Goal: Transaction & Acquisition: Purchase product/service

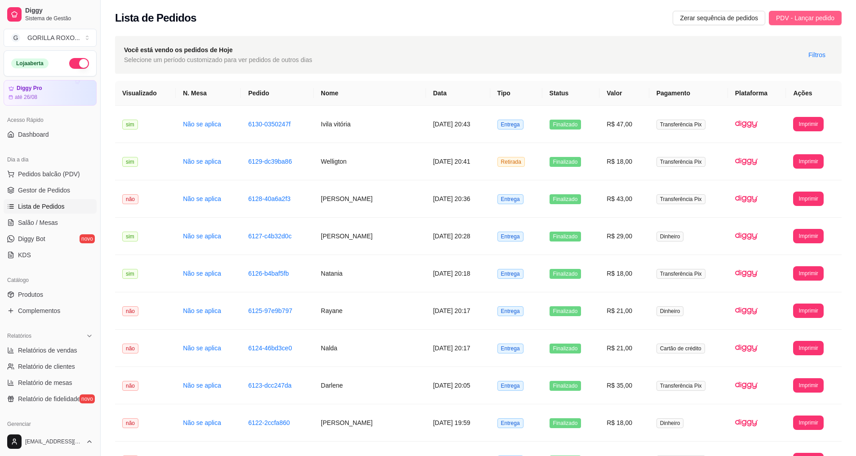
click at [827, 21] on span "PDV - Lançar pedido" at bounding box center [805, 18] width 58 height 10
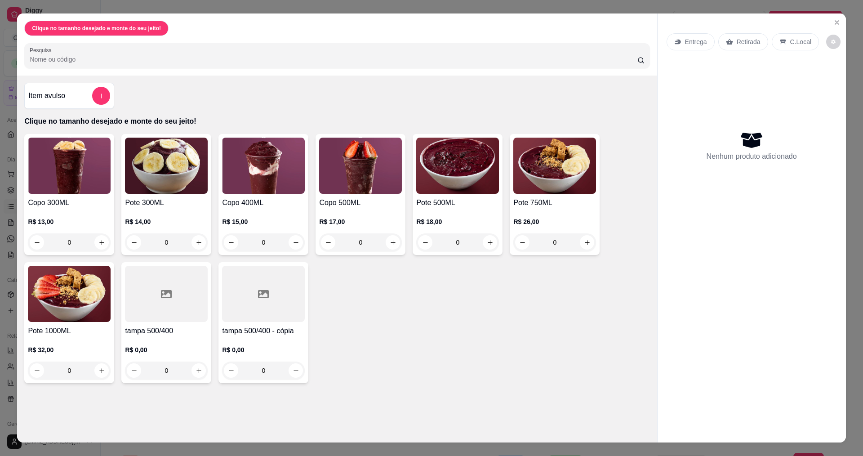
click at [108, 240] on div "Copo 300ML R$ 13,00 0" at bounding box center [69, 194] width 90 height 121
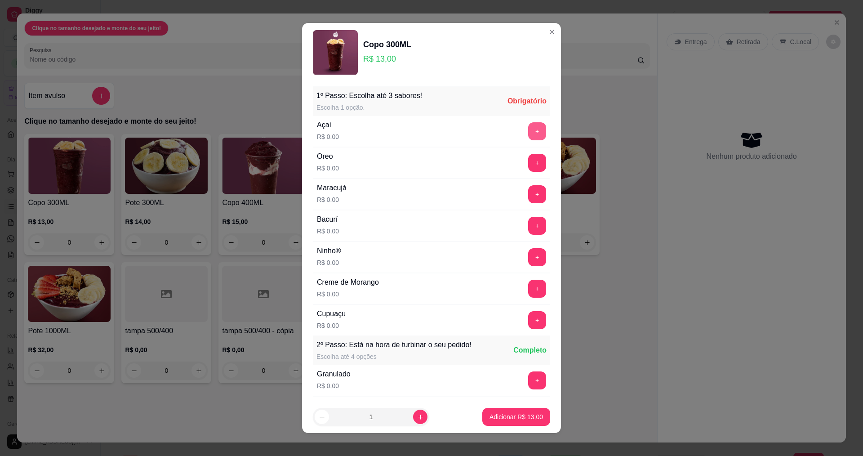
click at [528, 125] on button "+" at bounding box center [537, 131] width 18 height 18
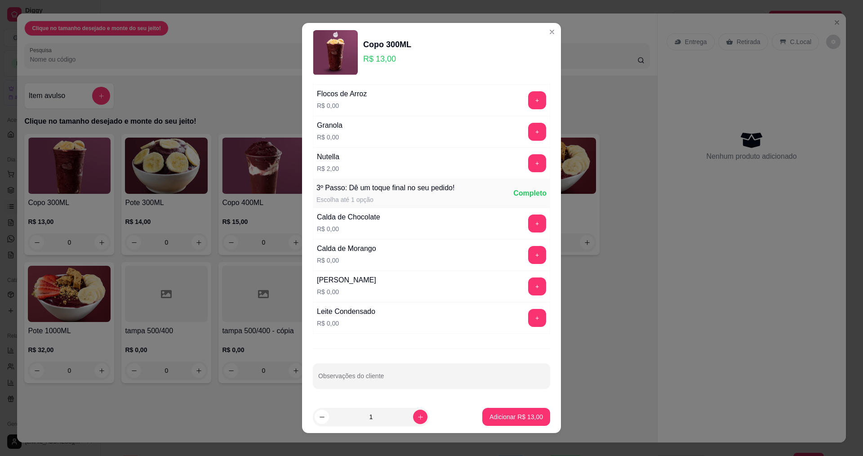
scroll to position [6, 0]
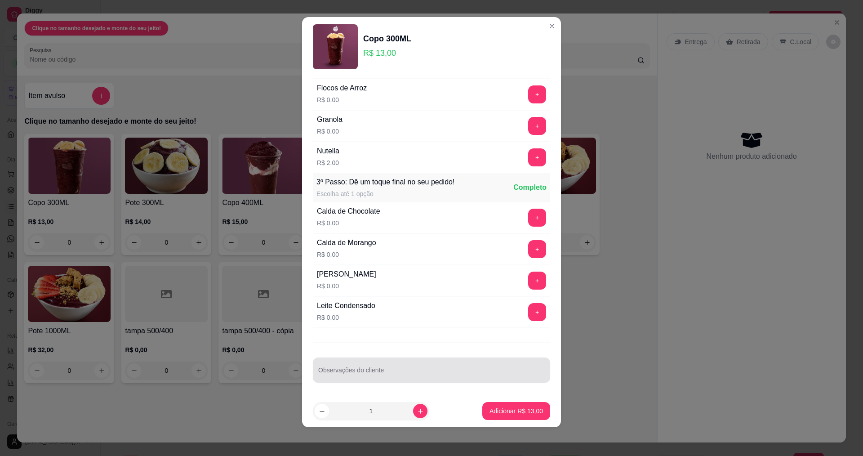
click at [400, 369] on input "Observações do cliente" at bounding box center [431, 373] width 227 height 9
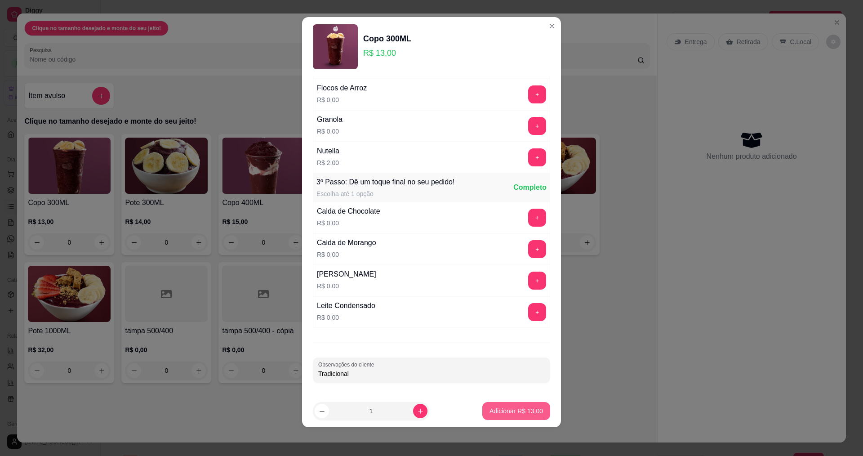
type input "Tradicional"
click at [514, 408] on p "Adicionar R$ 13,00" at bounding box center [516, 411] width 52 height 9
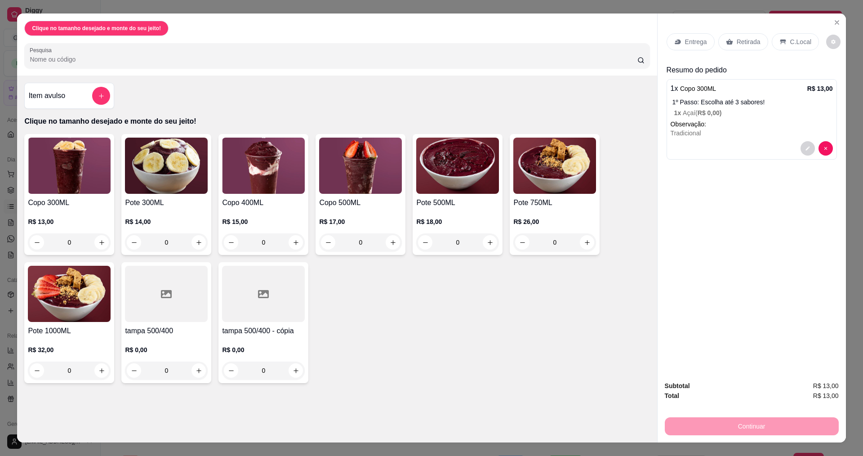
click at [692, 45] on p "Entrega" at bounding box center [696, 41] width 22 height 9
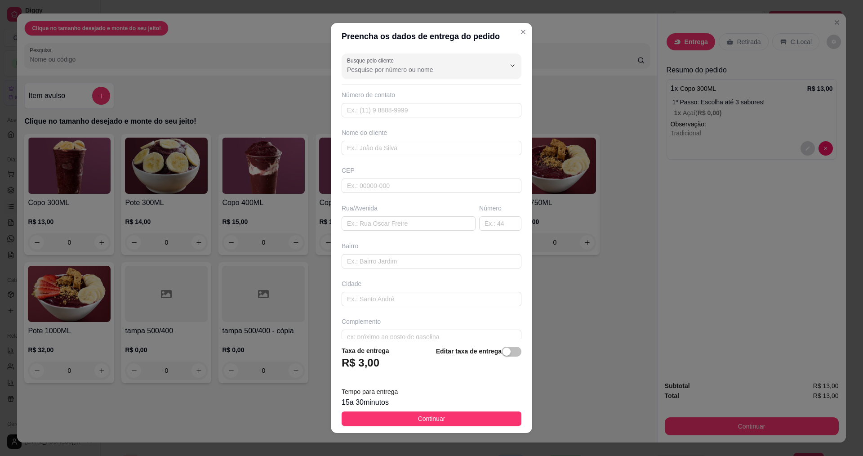
click at [441, 156] on div "Busque pelo cliente Número de contato Nome do cliente CEP Rua/[GEOGRAPHIC_DATA]" at bounding box center [431, 194] width 201 height 289
click at [441, 150] on input "text" at bounding box center [432, 148] width 180 height 14
drag, startPoint x: 400, startPoint y: 186, endPoint x: 398, endPoint y: 153, distance: 33.3
click at [400, 186] on input "text" at bounding box center [432, 185] width 180 height 14
click at [398, 152] on input "text" at bounding box center [432, 148] width 180 height 14
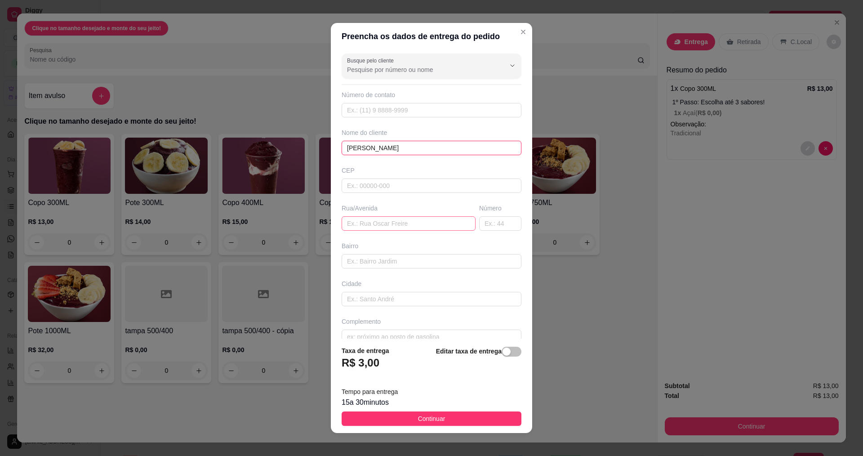
type input "[PERSON_NAME]"
click at [414, 225] on input "text" at bounding box center [409, 223] width 134 height 14
paste input "[GEOGRAPHIC_DATA] ,[STREET_ADDRESS][PERSON_NAME] próximo ou [GEOGRAPHIC_DATA][D…"
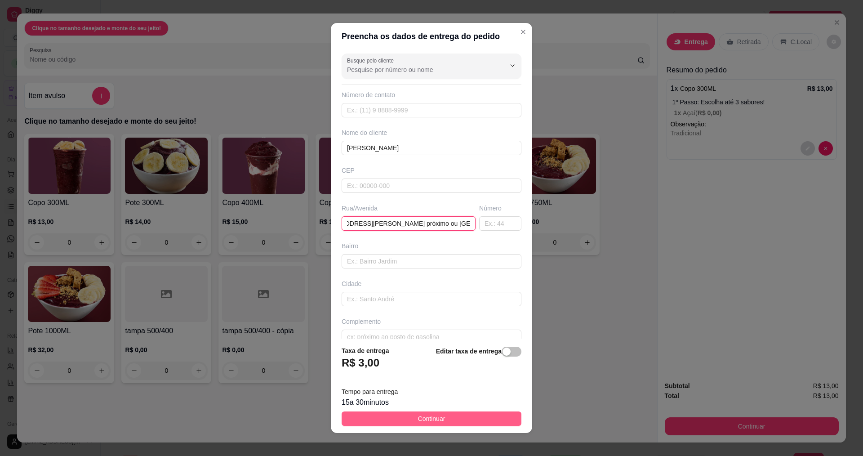
type input "[GEOGRAPHIC_DATA] ,[STREET_ADDRESS][PERSON_NAME] próximo ou [GEOGRAPHIC_DATA][D…"
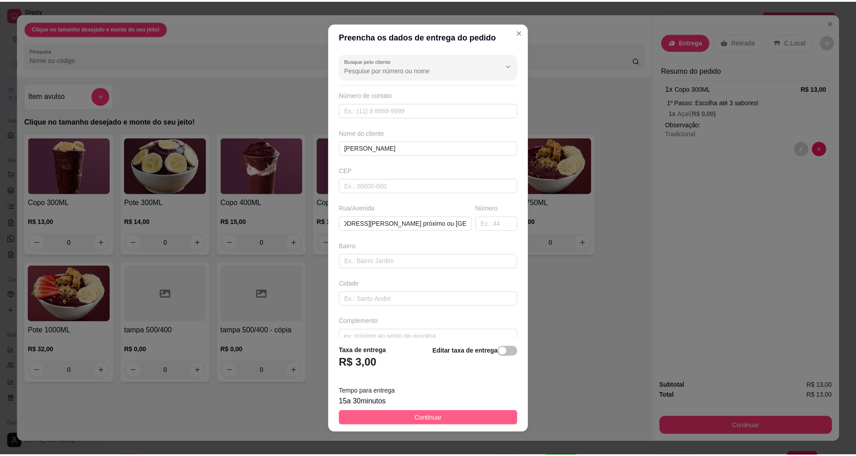
scroll to position [0, 0]
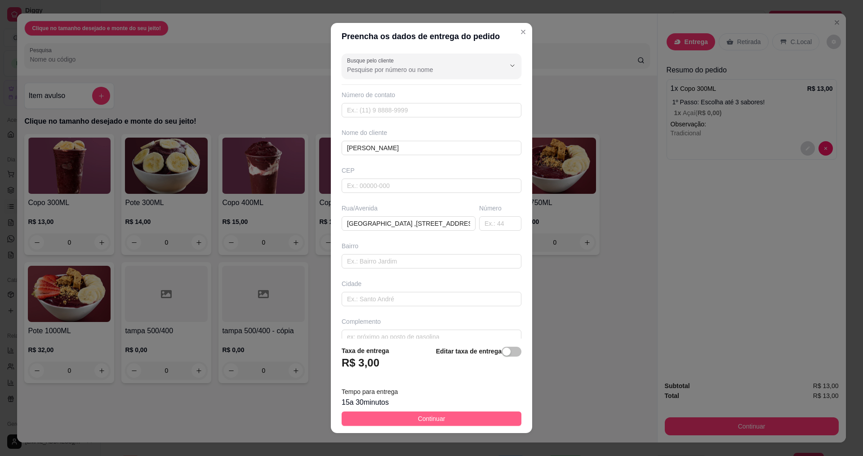
click at [418, 421] on span "Continuar" at bounding box center [431, 419] width 27 height 10
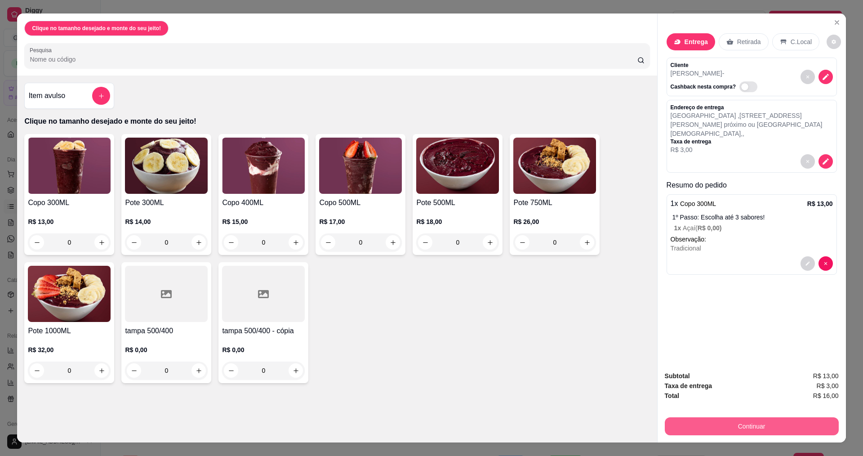
click at [751, 423] on button "Continuar" at bounding box center [752, 426] width 174 height 18
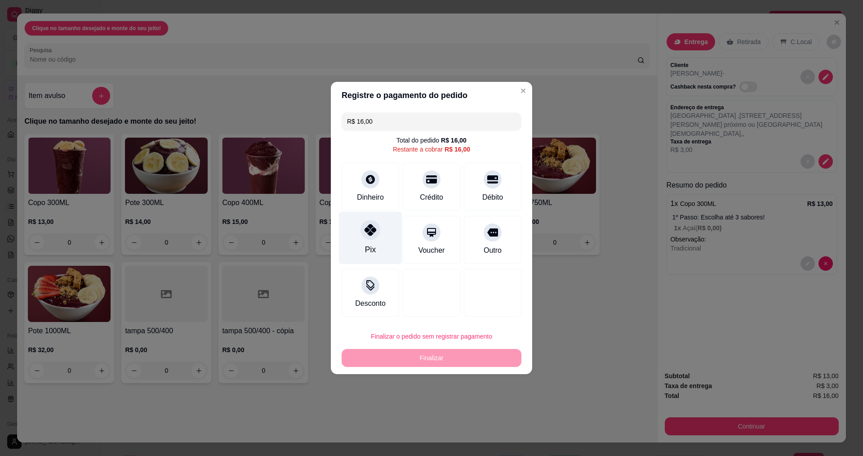
drag, startPoint x: 363, startPoint y: 229, endPoint x: 384, endPoint y: 237, distance: 22.2
click at [365, 229] on icon at bounding box center [371, 230] width 12 height 12
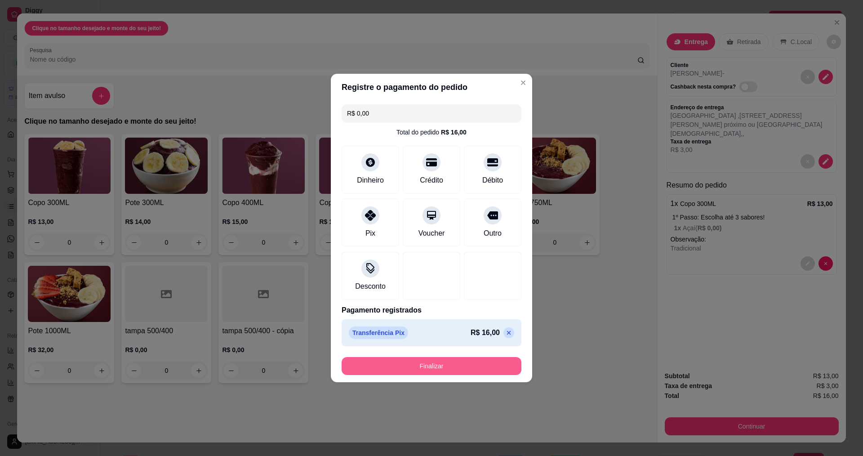
click at [450, 367] on button "Finalizar" at bounding box center [432, 366] width 180 height 18
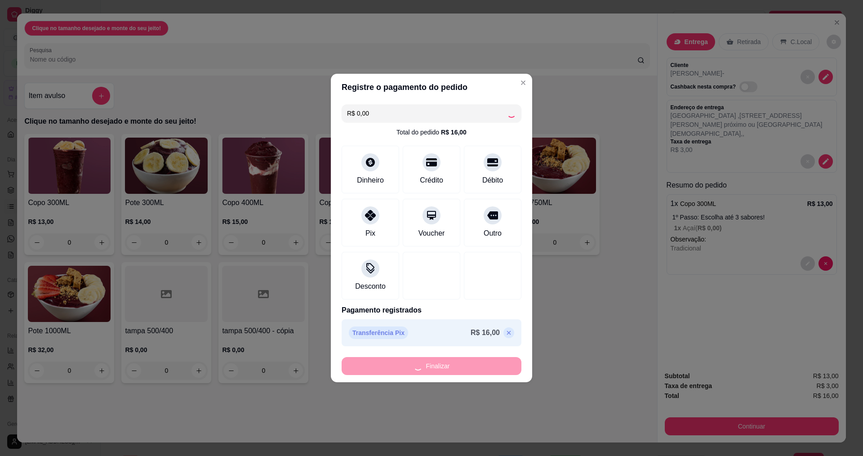
type input "-R$ 16,00"
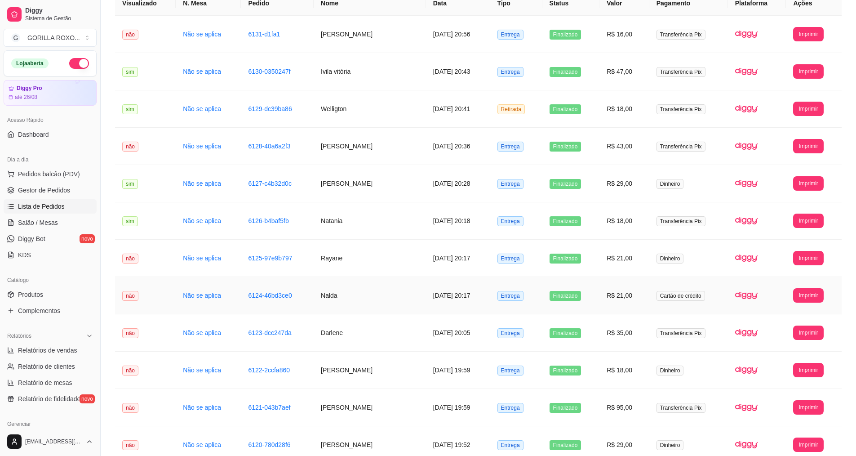
scroll to position [135, 0]
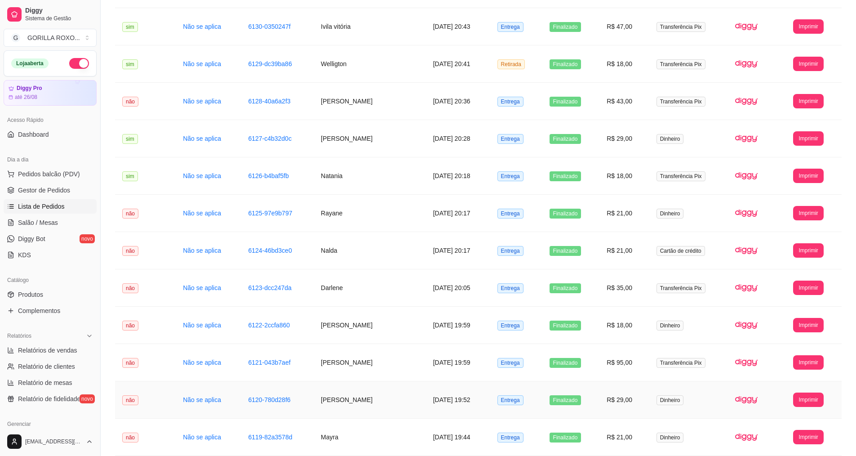
click at [380, 406] on td "[PERSON_NAME]" at bounding box center [370, 399] width 112 height 37
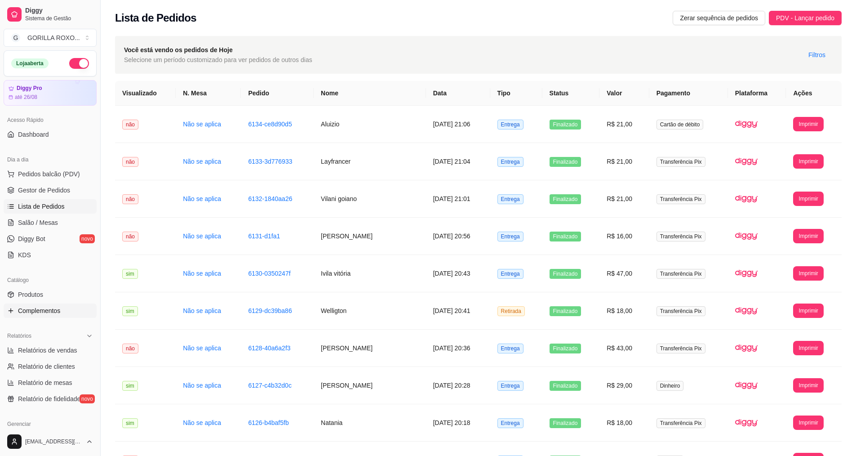
click at [38, 306] on span "Complementos" at bounding box center [39, 310] width 42 height 9
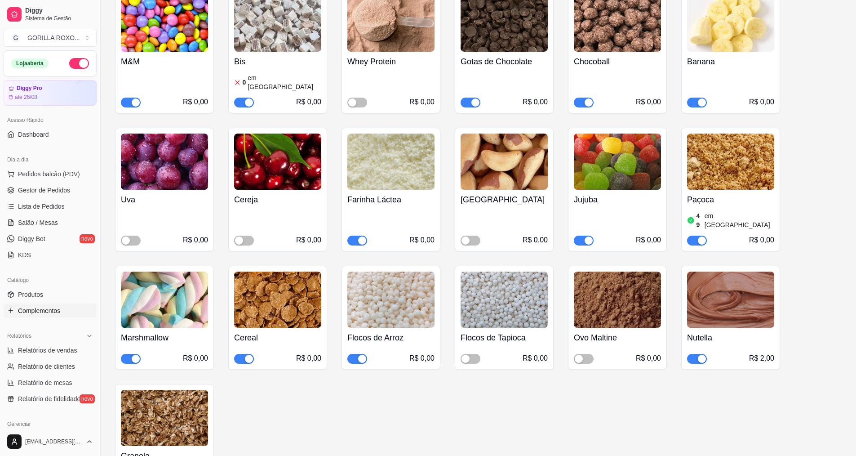
scroll to position [405, 0]
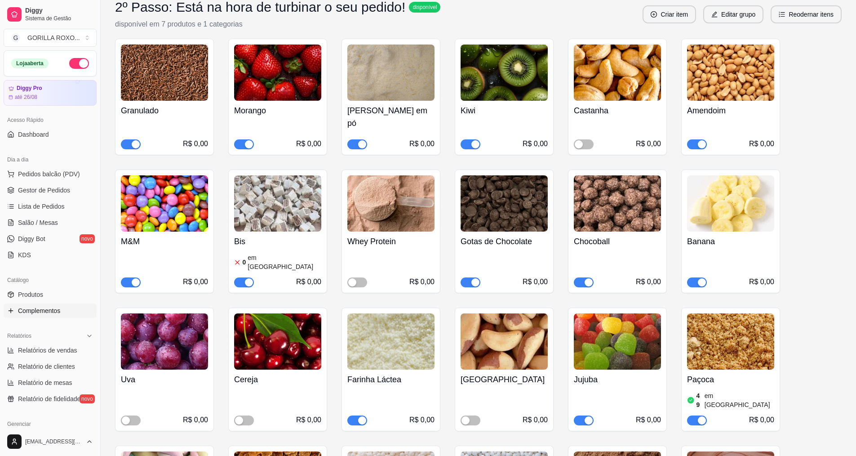
drag, startPoint x: 700, startPoint y: 259, endPoint x: 689, endPoint y: 266, distance: 13.1
click at [700, 278] on div "button" at bounding box center [702, 282] width 8 height 8
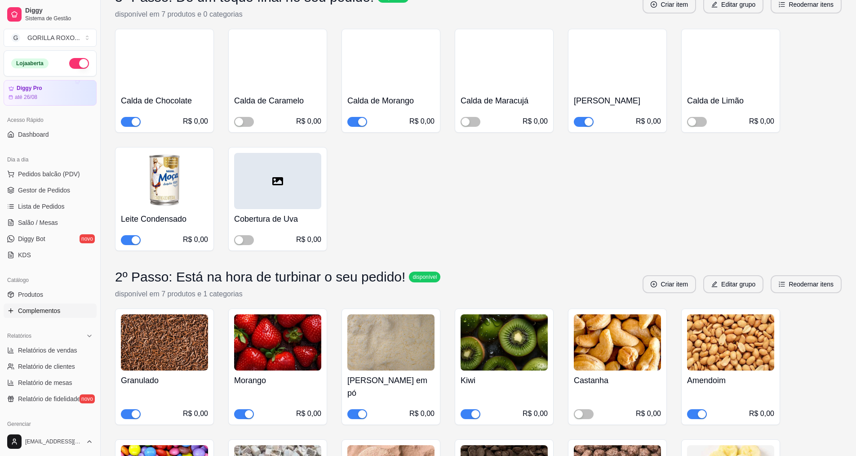
scroll to position [191, 0]
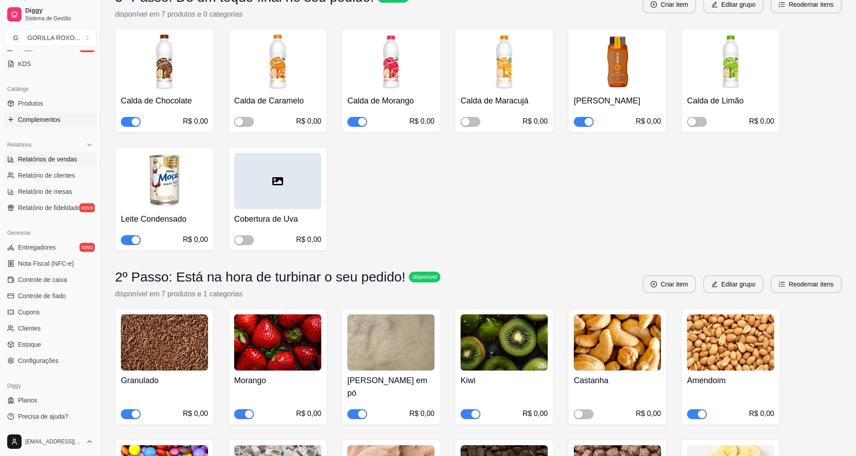
click at [58, 163] on span "Relatórios de vendas" at bounding box center [47, 159] width 59 height 9
select select "ALL"
select select "0"
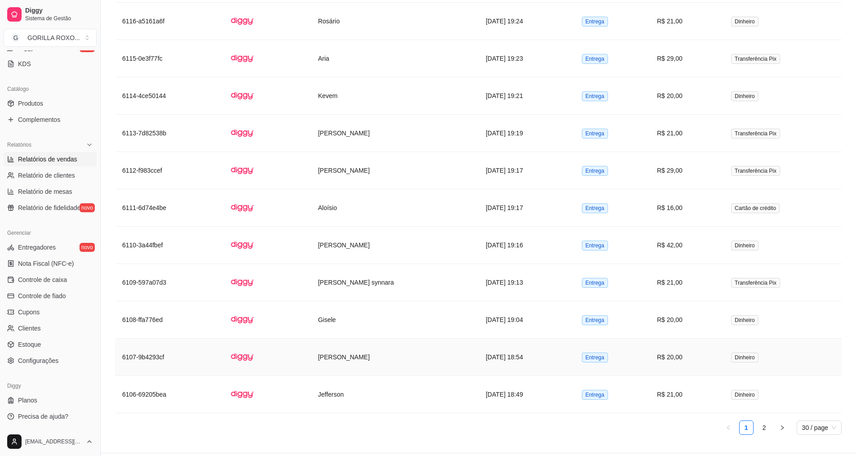
scroll to position [1191, 0]
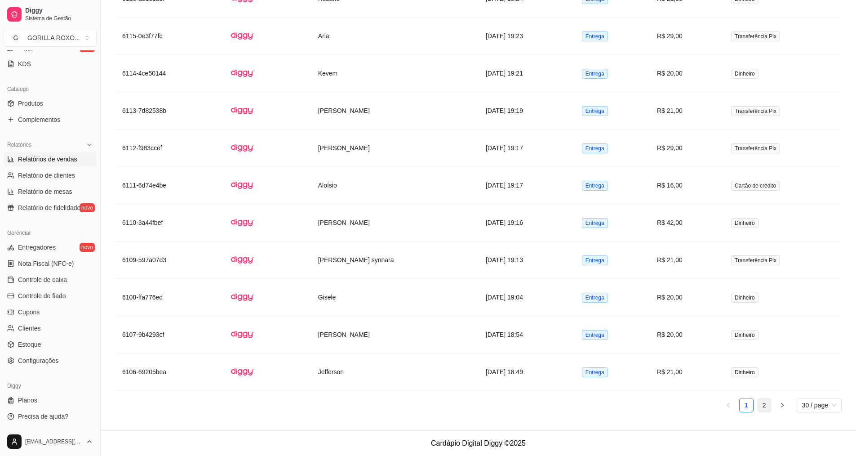
click at [763, 404] on link "2" at bounding box center [764, 404] width 13 height 13
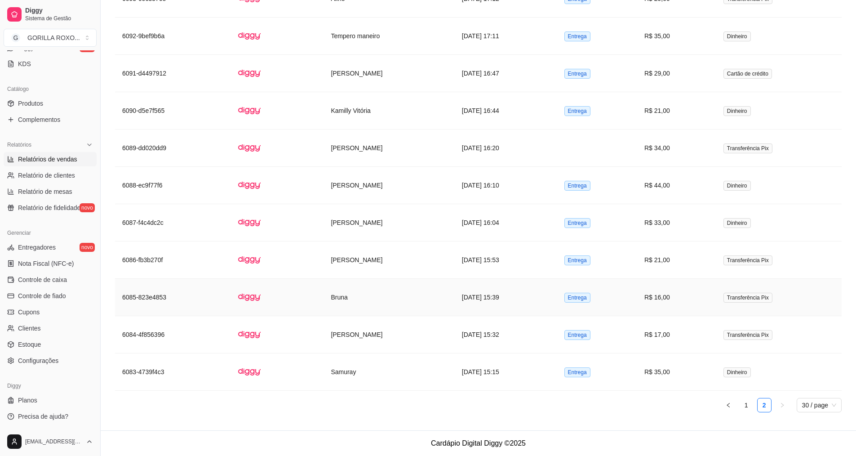
scroll to position [930, 0]
click at [391, 361] on td "Samuray" at bounding box center [389, 371] width 131 height 37
click at [389, 296] on td "Bruna" at bounding box center [389, 297] width 131 height 37
click at [393, 192] on td "[PERSON_NAME]" at bounding box center [389, 185] width 131 height 37
click at [290, 211] on td at bounding box center [277, 222] width 93 height 37
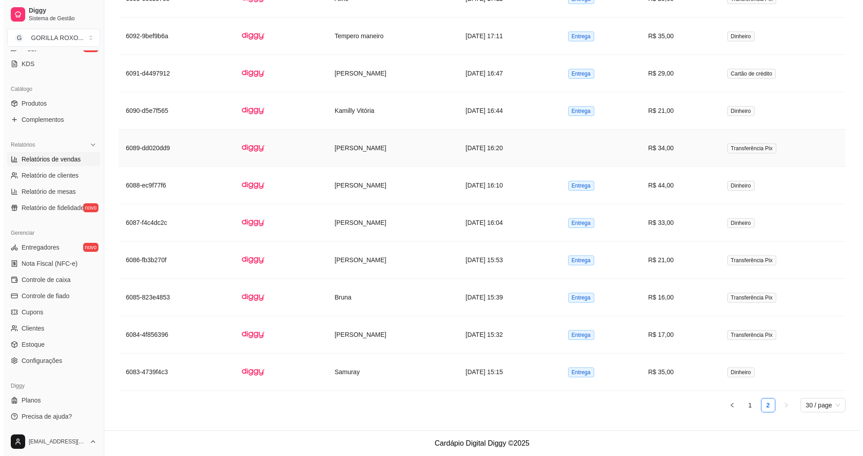
scroll to position [885, 0]
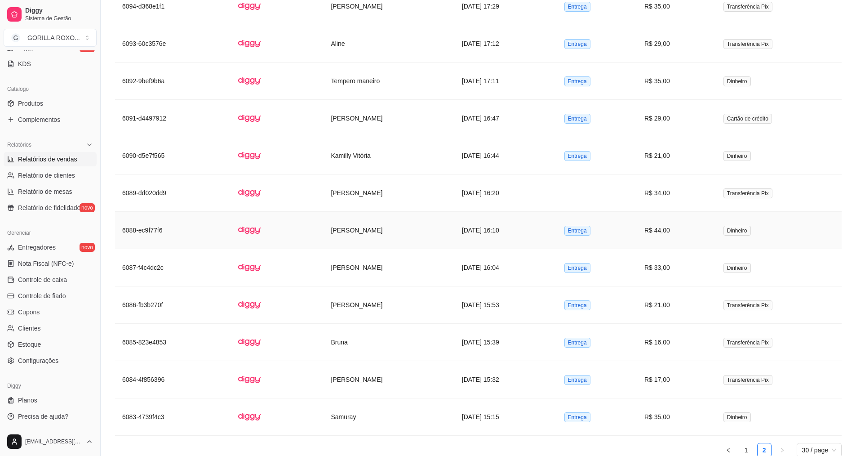
click at [396, 231] on td "[PERSON_NAME]" at bounding box center [389, 230] width 131 height 37
click at [292, 189] on td at bounding box center [277, 192] width 93 height 37
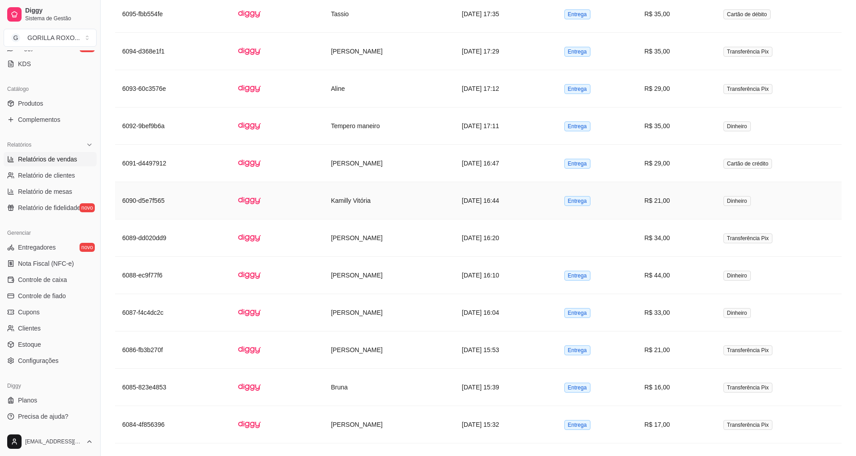
click at [393, 208] on td "Kamilly Vitória" at bounding box center [389, 200] width 131 height 37
click at [324, 174] on td "[PERSON_NAME]" at bounding box center [389, 163] width 131 height 37
click at [379, 162] on td "[PERSON_NAME]" at bounding box center [389, 163] width 131 height 37
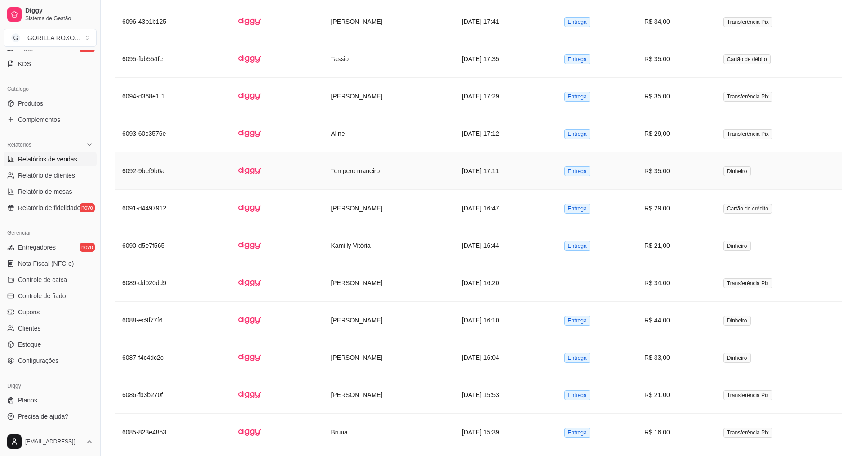
click at [367, 182] on td "Tempero maneiro" at bounding box center [389, 170] width 131 height 37
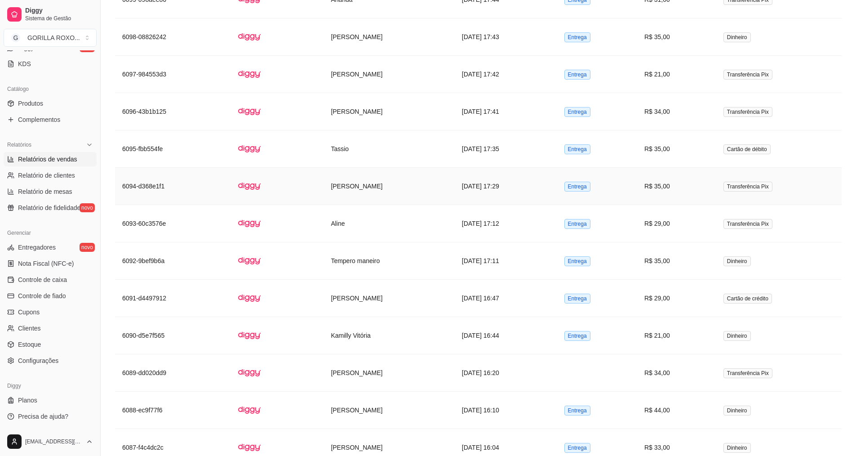
click at [381, 191] on td "[PERSON_NAME]" at bounding box center [389, 186] width 131 height 37
click at [398, 77] on td "[PERSON_NAME]" at bounding box center [389, 74] width 131 height 37
click at [54, 132] on div "Loja aberta Diggy Pro até 26/08 Acesso Rápido Dashboard Dia a dia Pedidos balcã…" at bounding box center [50, 238] width 100 height 377
click at [64, 120] on link "Complementos" at bounding box center [50, 119] width 93 height 14
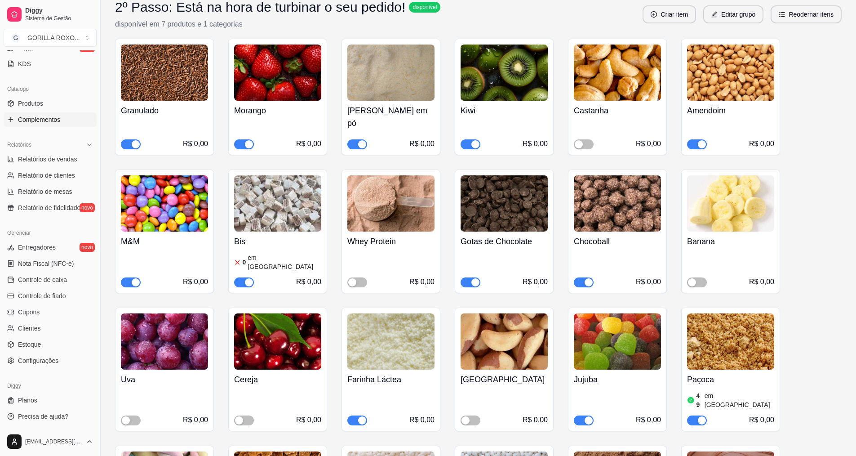
scroll to position [270, 0]
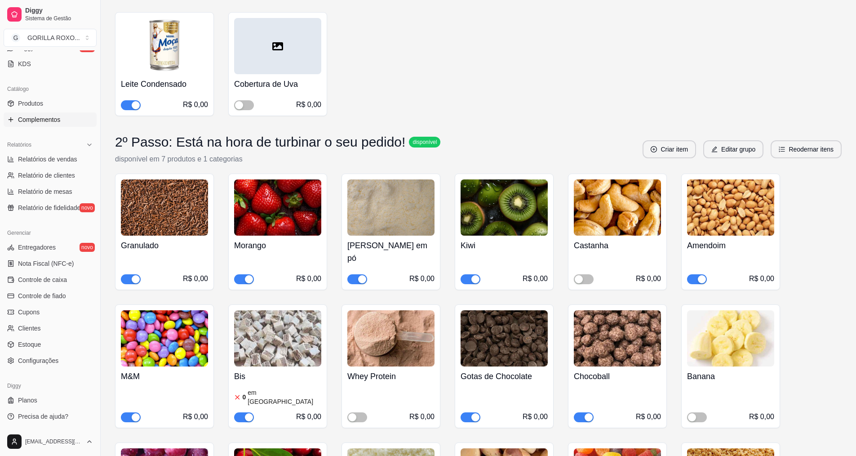
click at [239, 274] on span "button" at bounding box center [244, 279] width 20 height 10
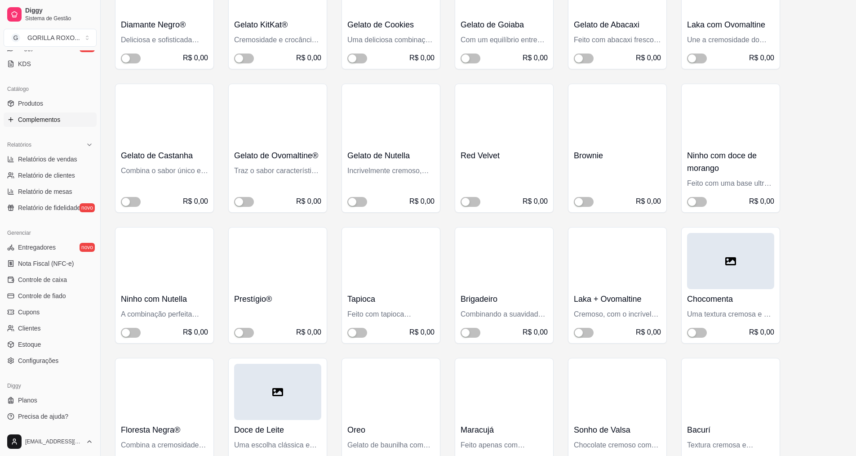
scroll to position [1214, 0]
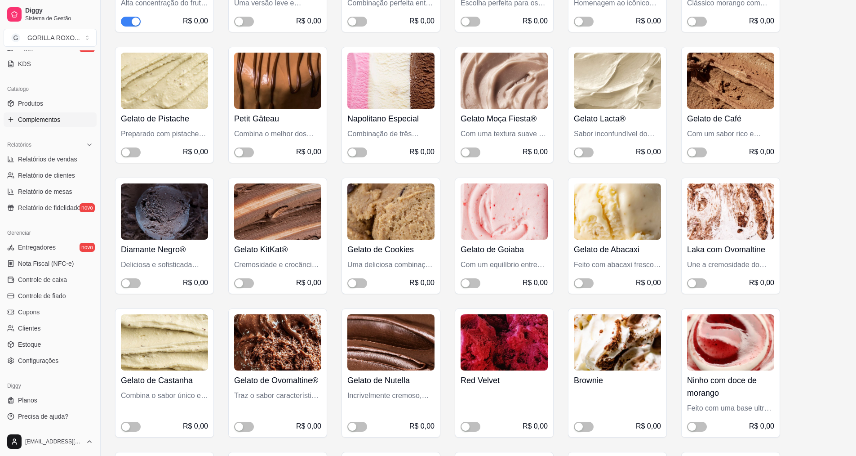
drag, startPoint x: 845, startPoint y: 196, endPoint x: 841, endPoint y: 200, distance: 5.4
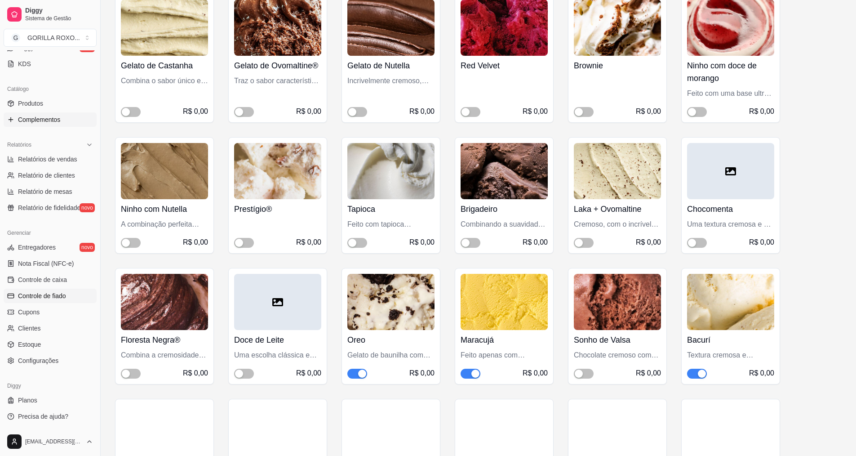
scroll to position [1753, 0]
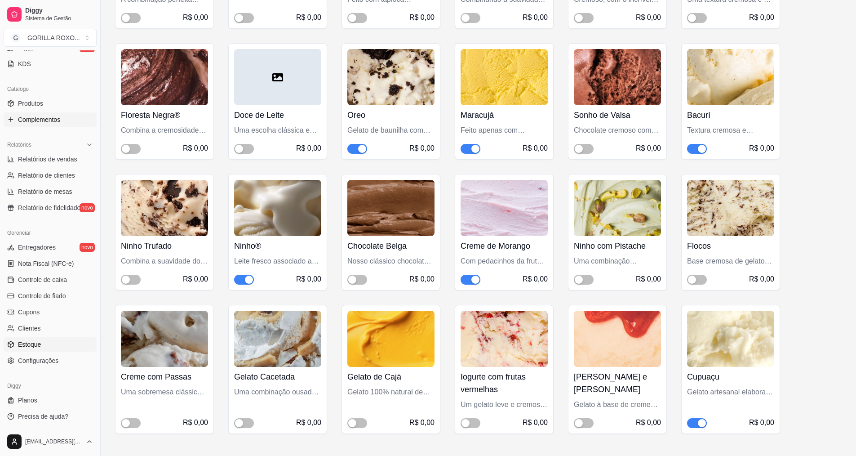
click at [42, 351] on link "Estoque" at bounding box center [50, 344] width 93 height 14
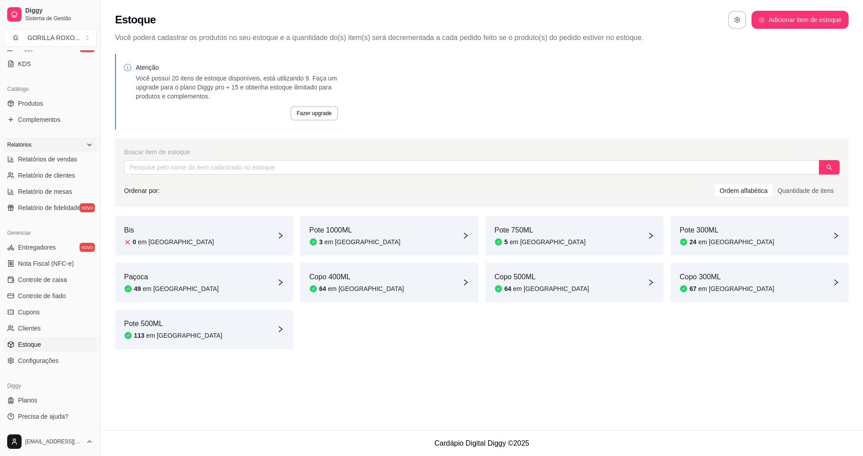
click at [51, 151] on div "Relatórios Relatórios de vendas Relatório de clientes Relatório de mesas Relató…" at bounding box center [50, 176] width 93 height 77
click at [51, 152] on link "Relatórios de vendas" at bounding box center [50, 159] width 93 height 14
select select "ALL"
select select "0"
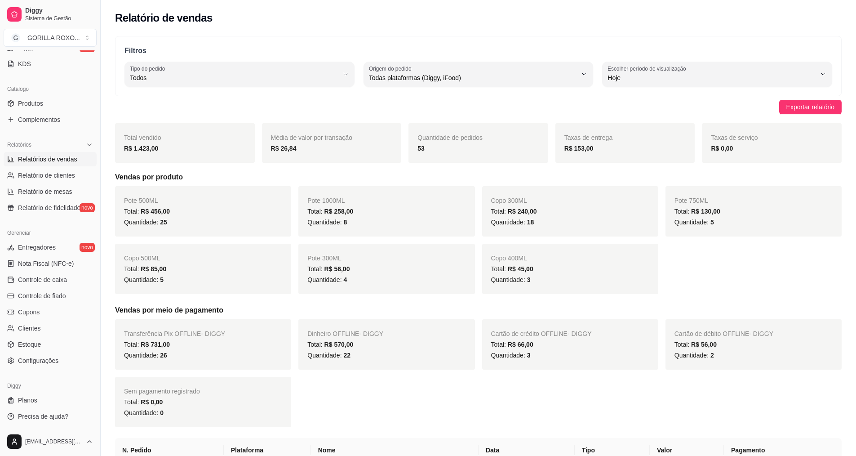
click at [51, 156] on span "Relatórios de vendas" at bounding box center [47, 159] width 59 height 9
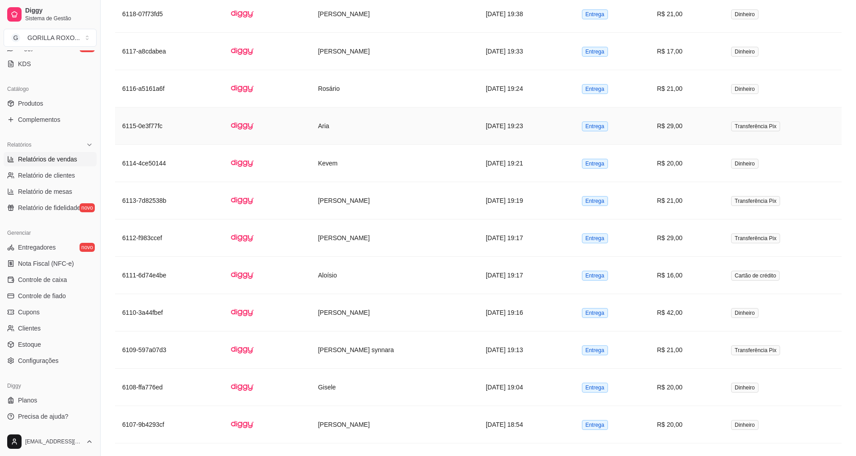
scroll to position [1191, 0]
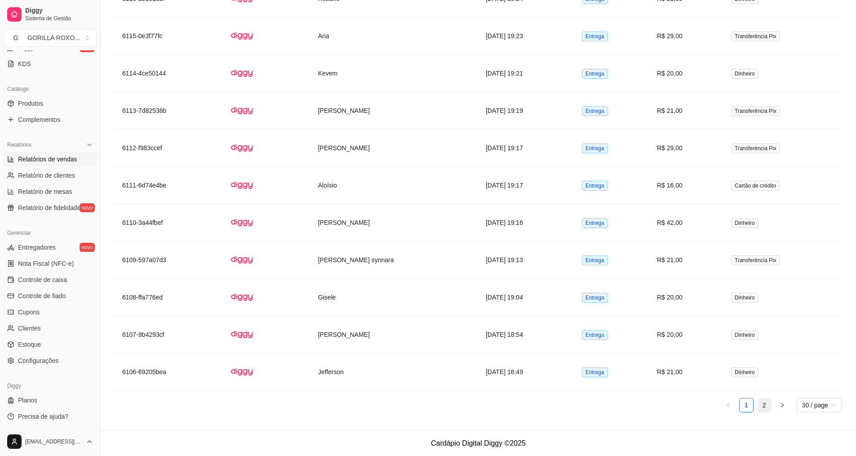
click at [767, 399] on link "2" at bounding box center [764, 404] width 13 height 13
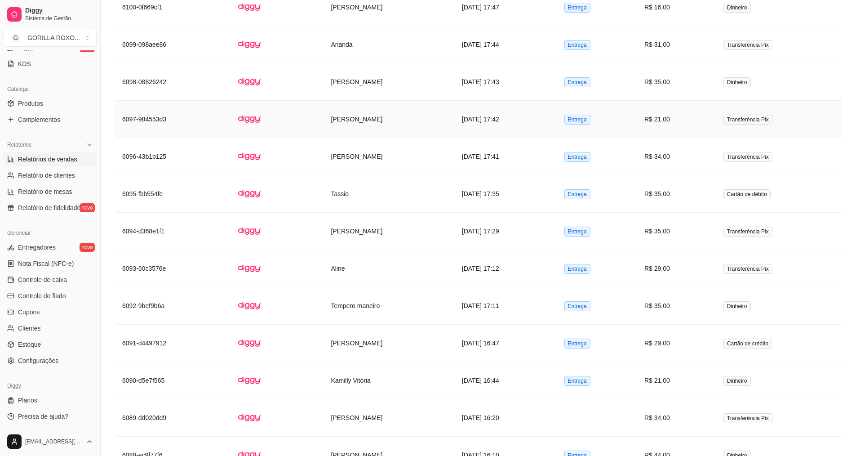
scroll to position [615, 0]
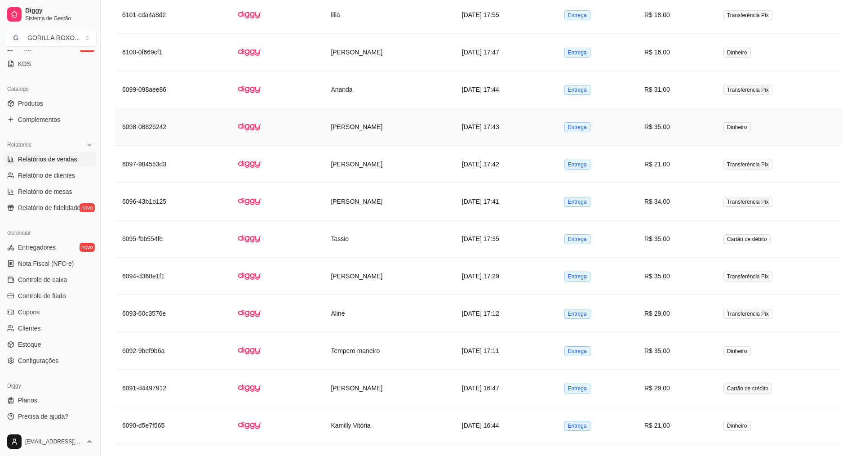
click at [423, 138] on td "[PERSON_NAME]" at bounding box center [389, 126] width 131 height 37
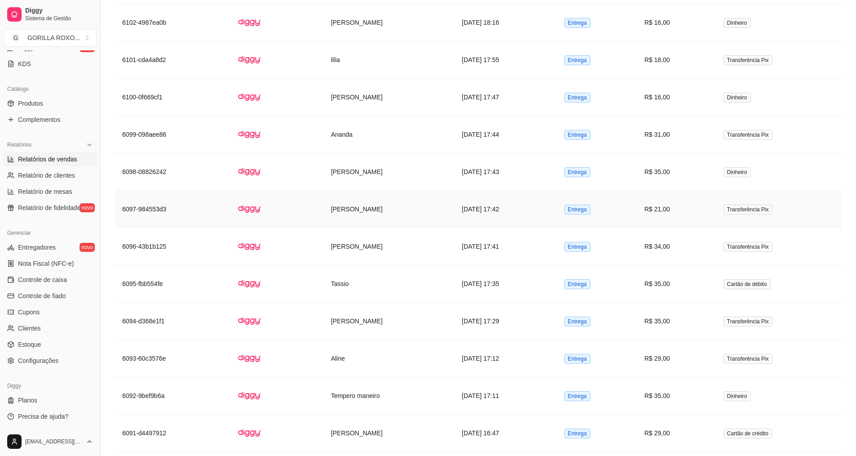
click at [385, 204] on td "[PERSON_NAME]" at bounding box center [389, 209] width 131 height 37
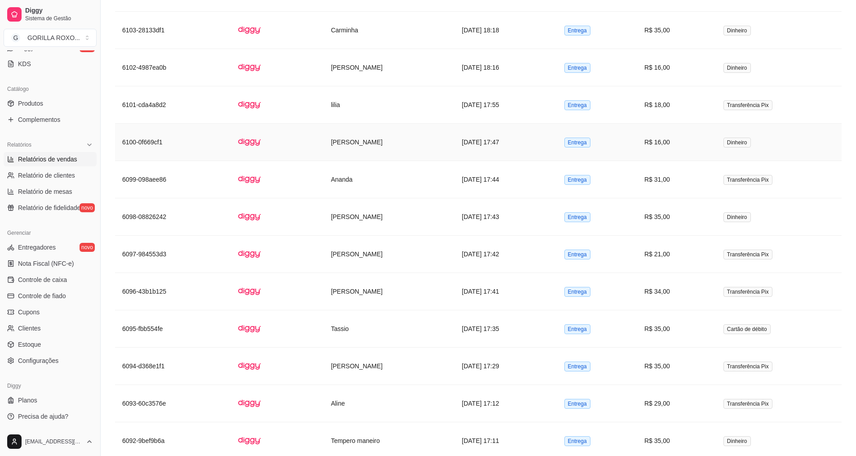
click at [396, 142] on td "[PERSON_NAME]" at bounding box center [389, 142] width 131 height 37
click at [387, 103] on td "lilia" at bounding box center [389, 104] width 131 height 37
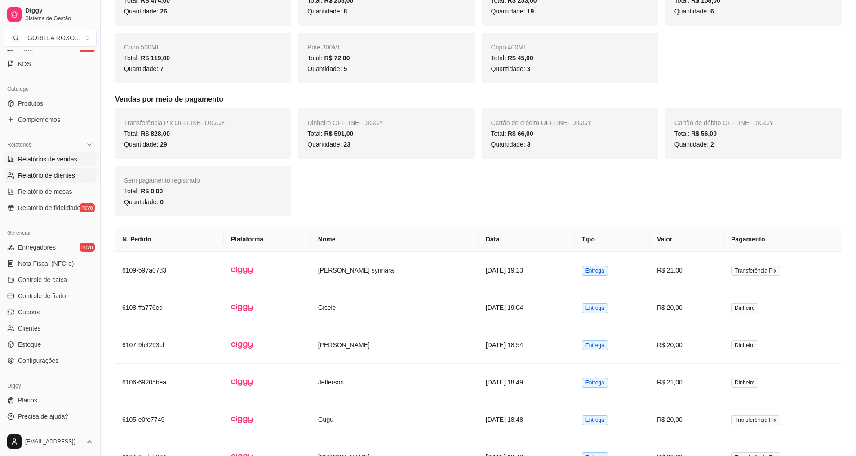
scroll to position [11, 0]
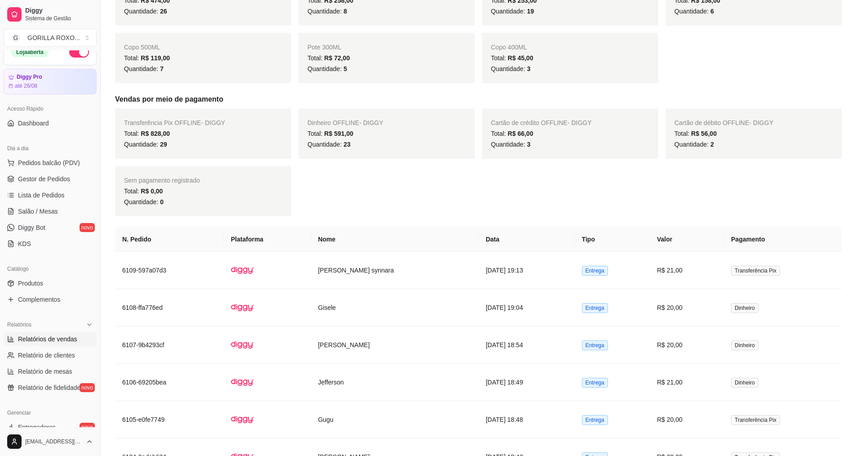
click at [53, 310] on div "Loja aberta Diggy Pro até 26/08 Acesso Rápido Dashboard Dia a dia Pedidos balcã…" at bounding box center [50, 238] width 100 height 377
click at [36, 298] on span "Complementos" at bounding box center [39, 299] width 42 height 9
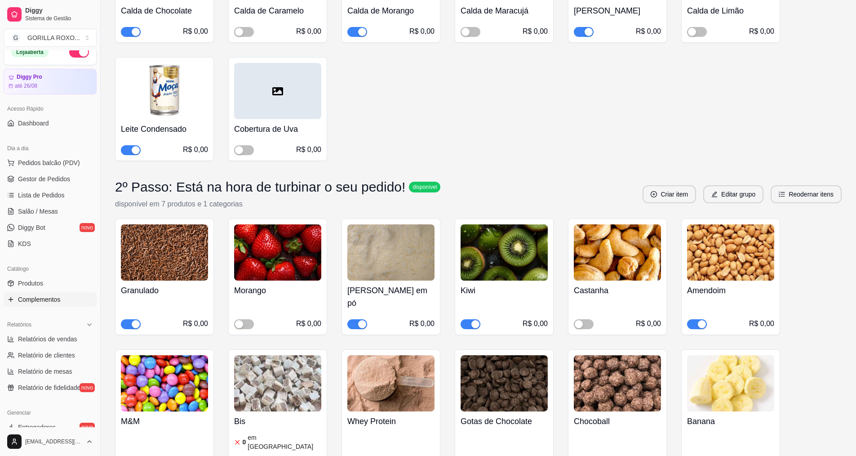
scroll to position [191, 0]
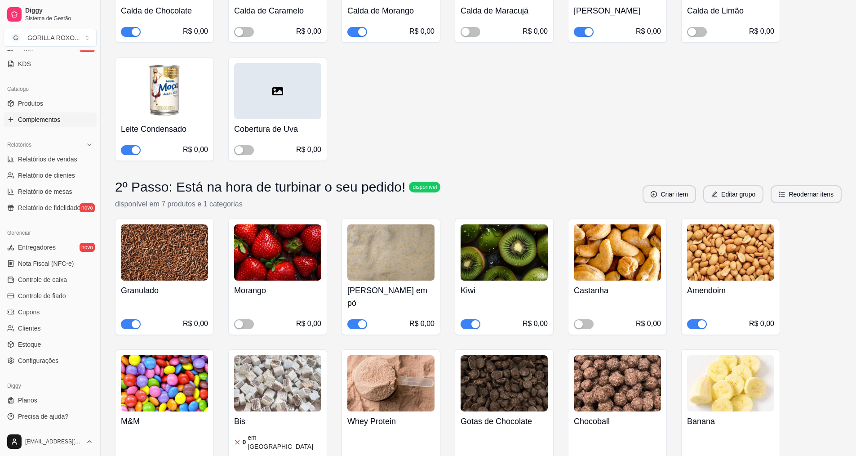
drag, startPoint x: 47, startPoint y: 154, endPoint x: 99, endPoint y: 165, distance: 53.7
click at [47, 153] on link "Relatórios de vendas" at bounding box center [50, 159] width 93 height 14
select select "ALL"
select select "0"
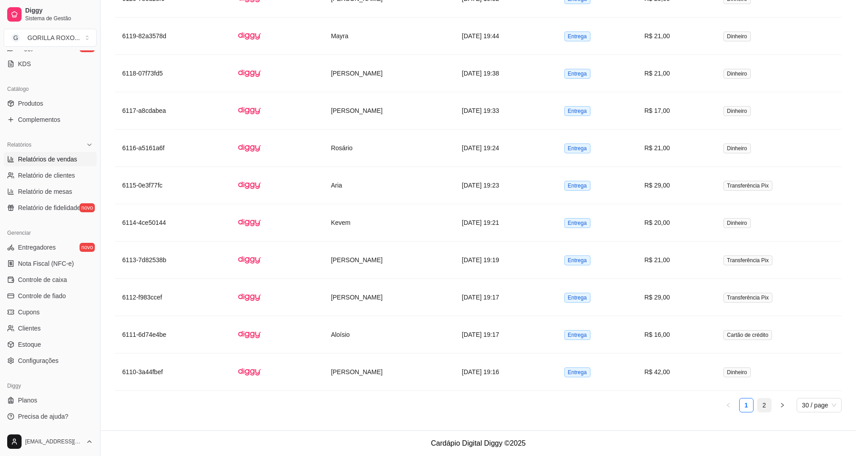
click at [764, 405] on link "2" at bounding box center [764, 404] width 13 height 13
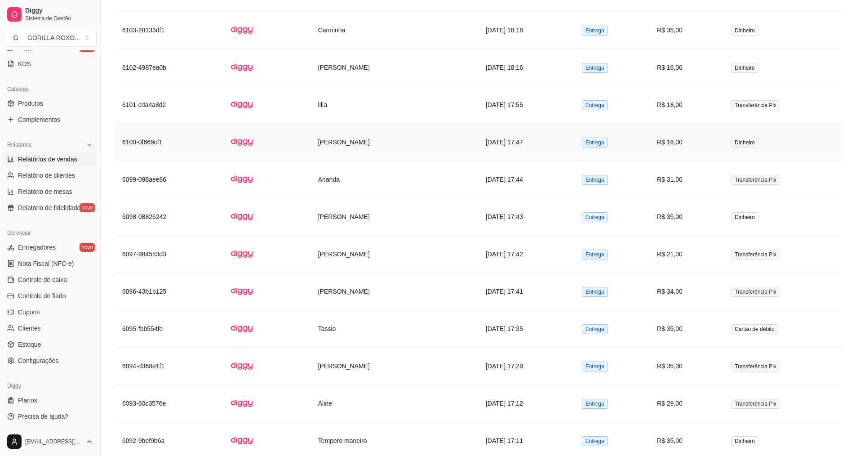
scroll to position [630, 0]
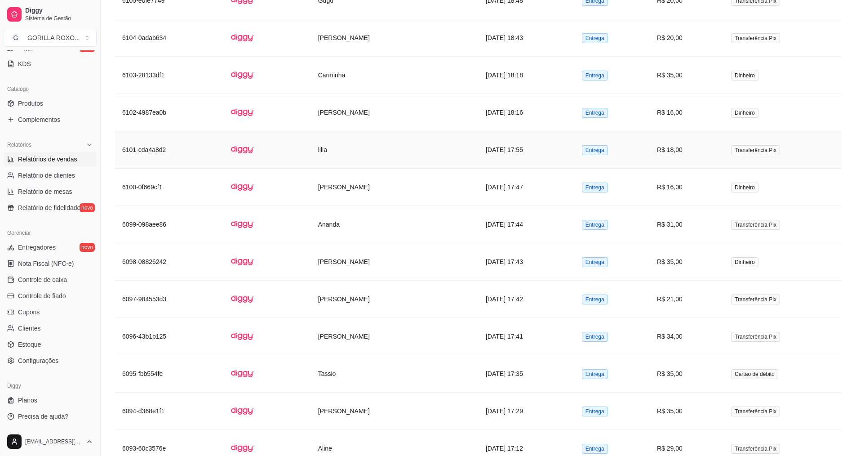
click at [415, 153] on td "lilia" at bounding box center [395, 149] width 168 height 37
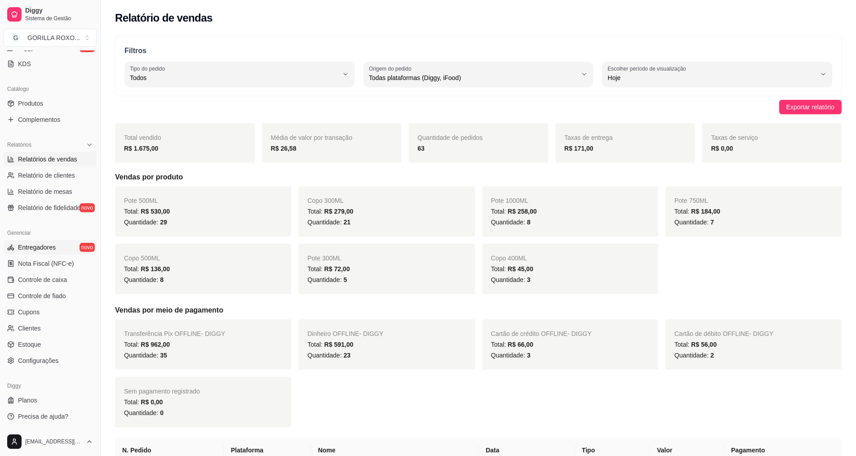
scroll to position [0, 0]
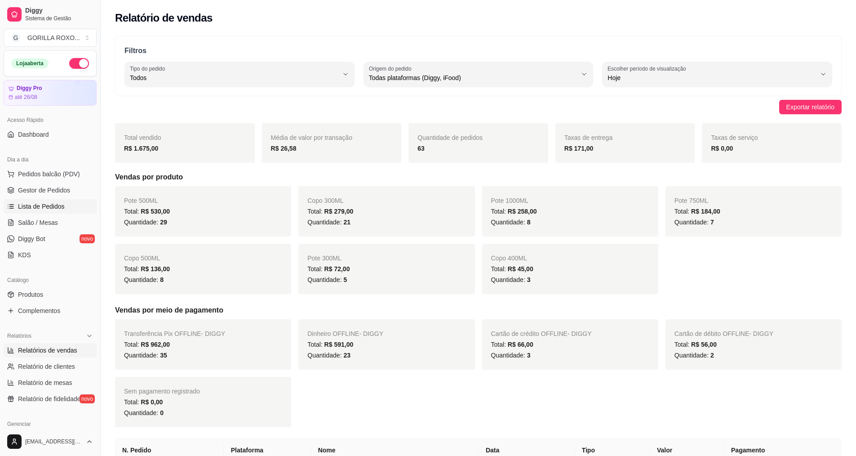
click at [32, 200] on link "Lista de Pedidos" at bounding box center [50, 206] width 93 height 14
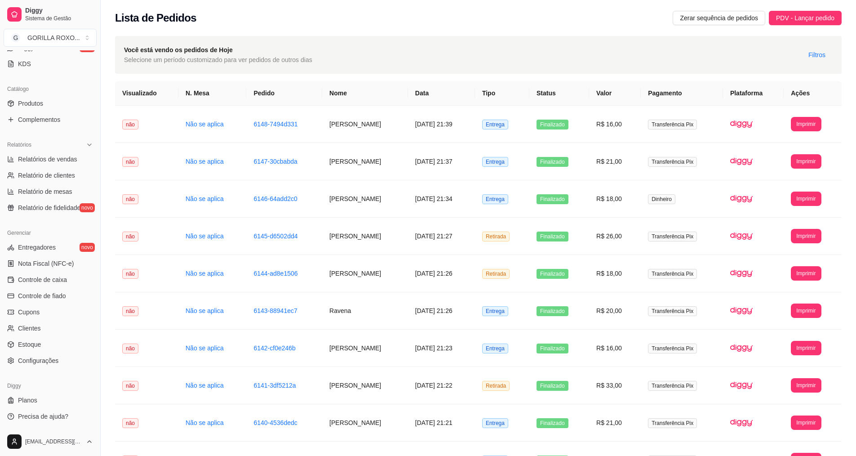
scroll to position [56, 0]
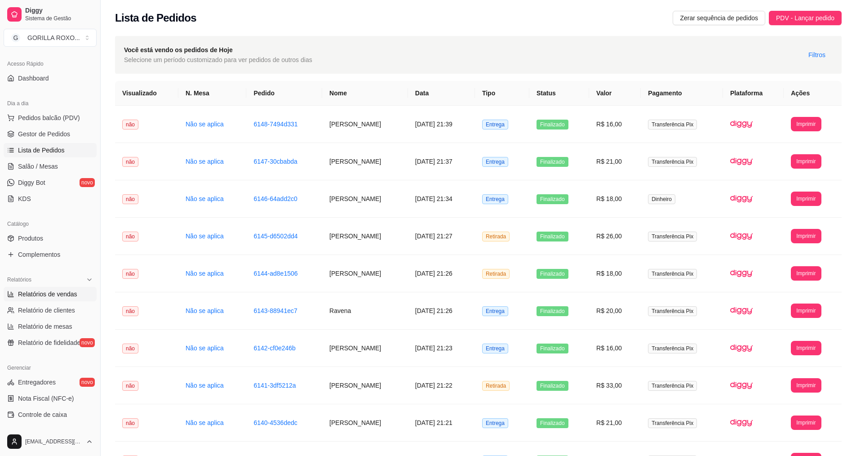
click at [60, 296] on span "Relatórios de vendas" at bounding box center [47, 293] width 59 height 9
select select "ALL"
select select "0"
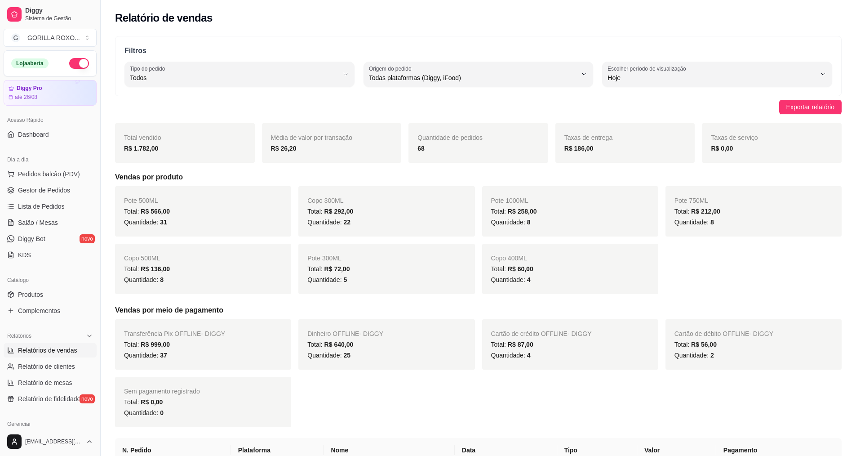
click at [60, 215] on ul "Pedidos balcão (PDV) Gestor de Pedidos Lista de Pedidos Salão / Mesas Diggy Bot…" at bounding box center [50, 214] width 93 height 95
click at [64, 207] on link "Lista de Pedidos" at bounding box center [50, 206] width 93 height 14
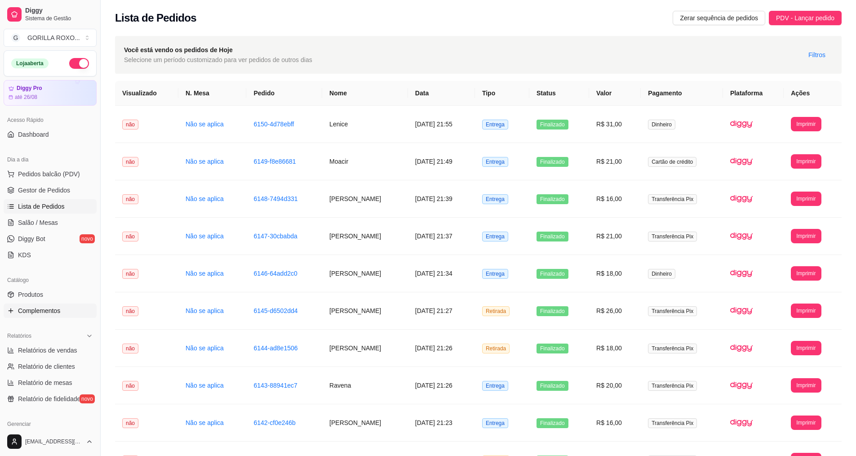
click at [54, 314] on span "Complementos" at bounding box center [39, 310] width 42 height 9
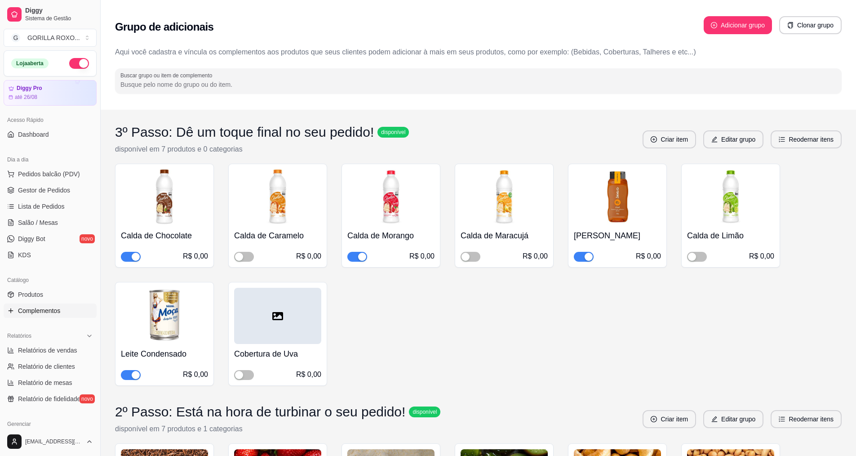
scroll to position [315, 0]
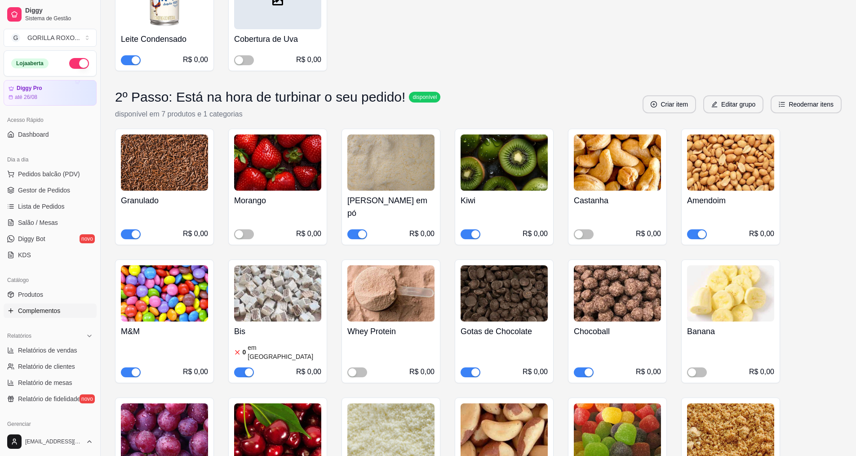
click at [466, 229] on span "button" at bounding box center [471, 234] width 20 height 10
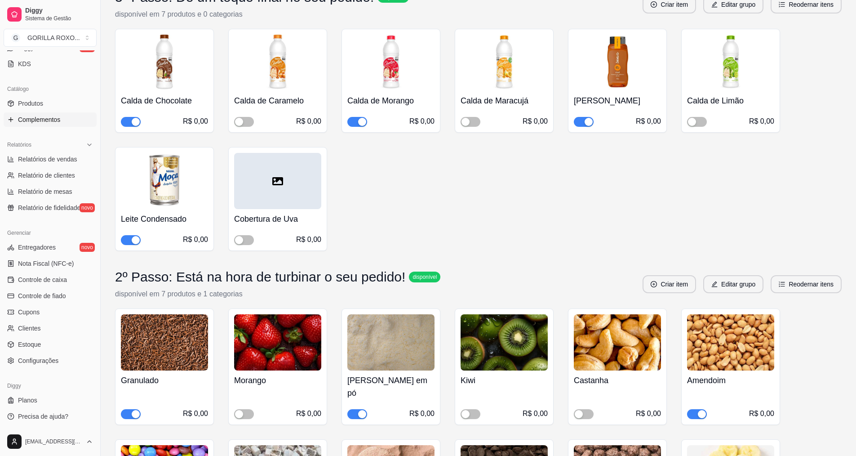
scroll to position [0, 0]
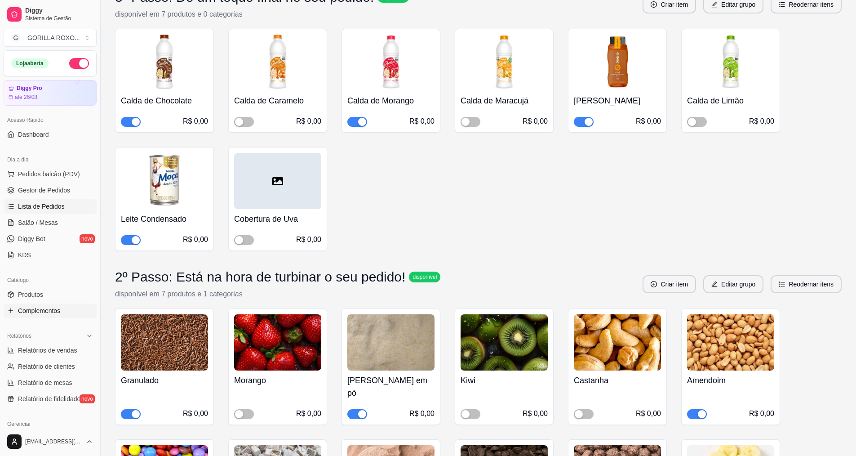
click at [45, 204] on span "Lista de Pedidos" at bounding box center [41, 206] width 47 height 9
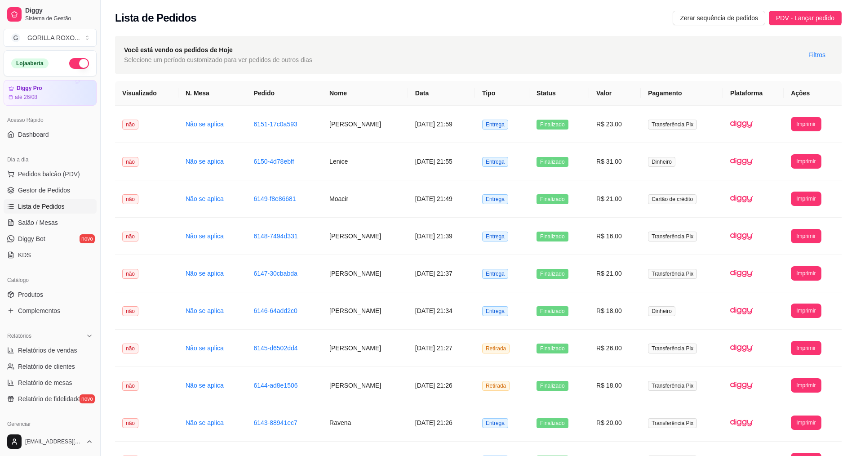
click at [78, 64] on button "button" at bounding box center [79, 63] width 20 height 11
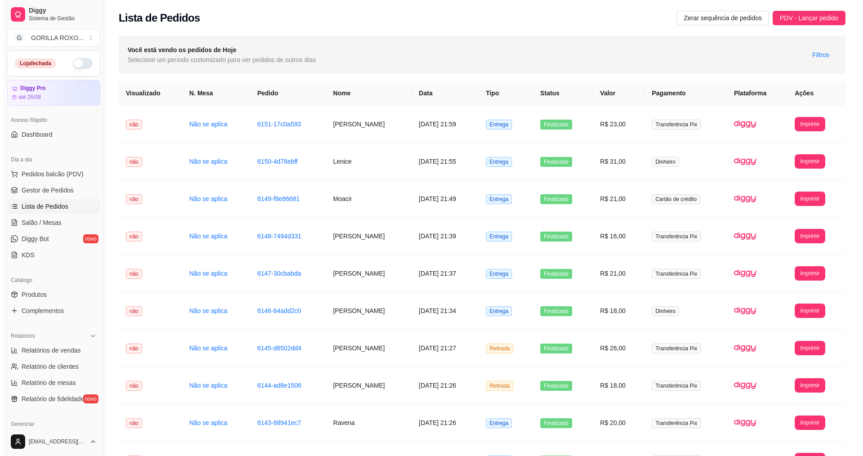
scroll to position [191, 0]
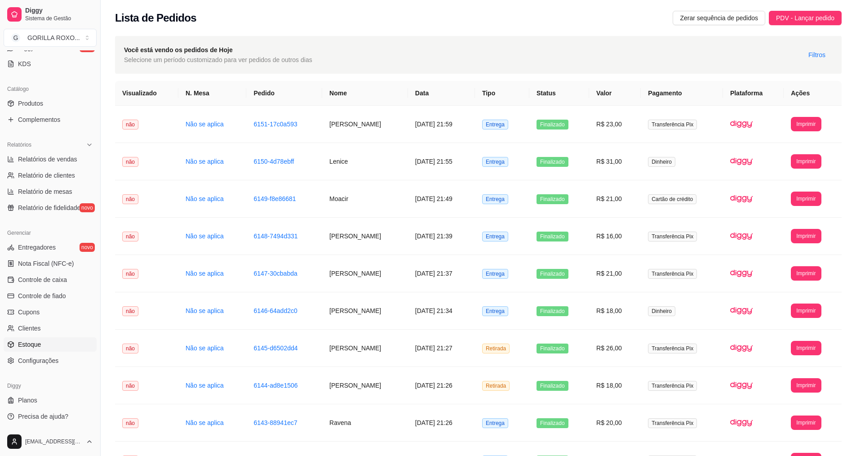
click at [60, 338] on link "Estoque" at bounding box center [50, 344] width 93 height 14
